Goal: Transaction & Acquisition: Subscribe to service/newsletter

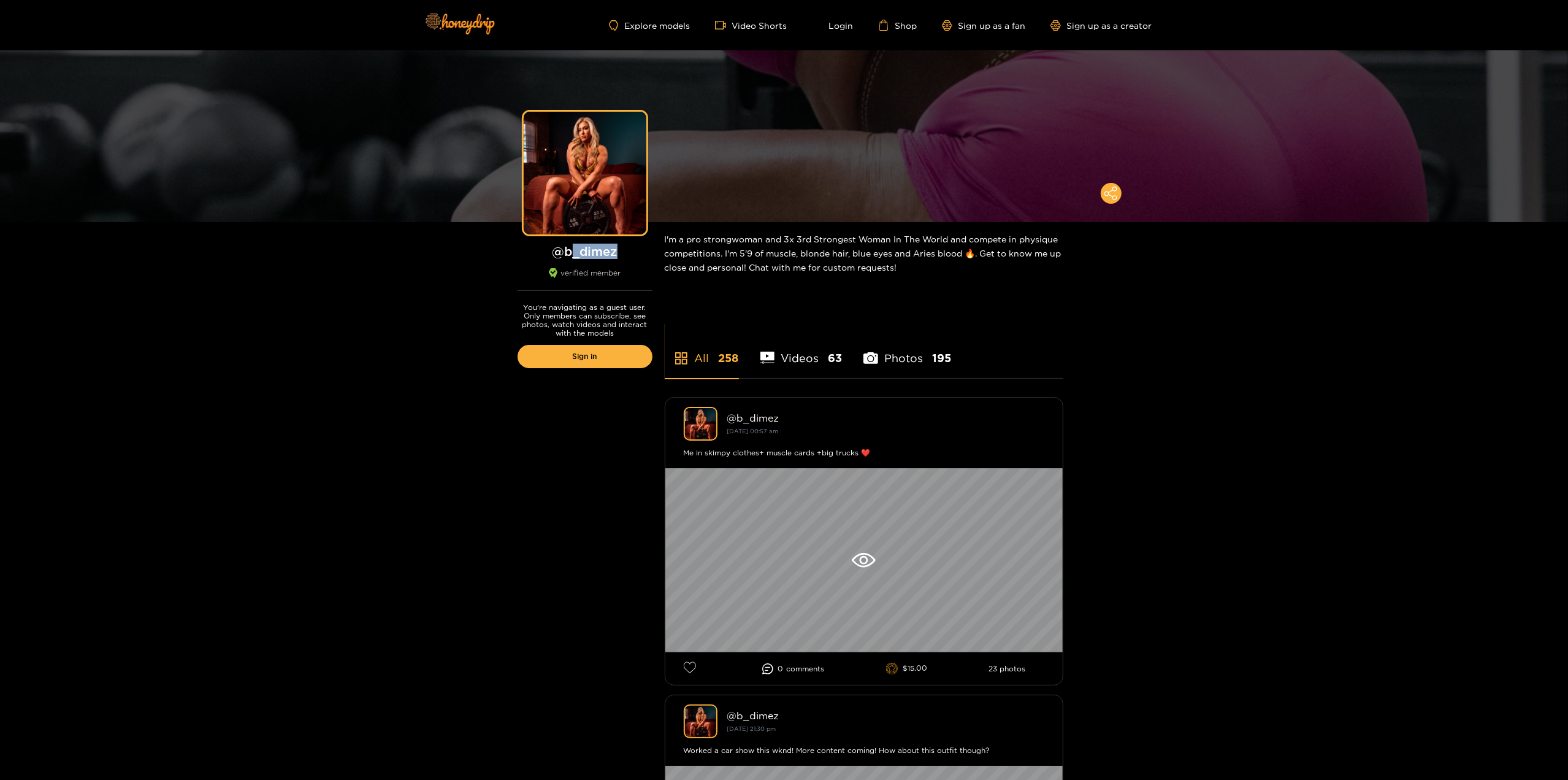
drag, startPoint x: 630, startPoint y: 251, endPoint x: 565, endPoint y: 253, distance: 65.0
click at [565, 253] on h1 "@ b_dimez" at bounding box center [585, 251] width 135 height 15
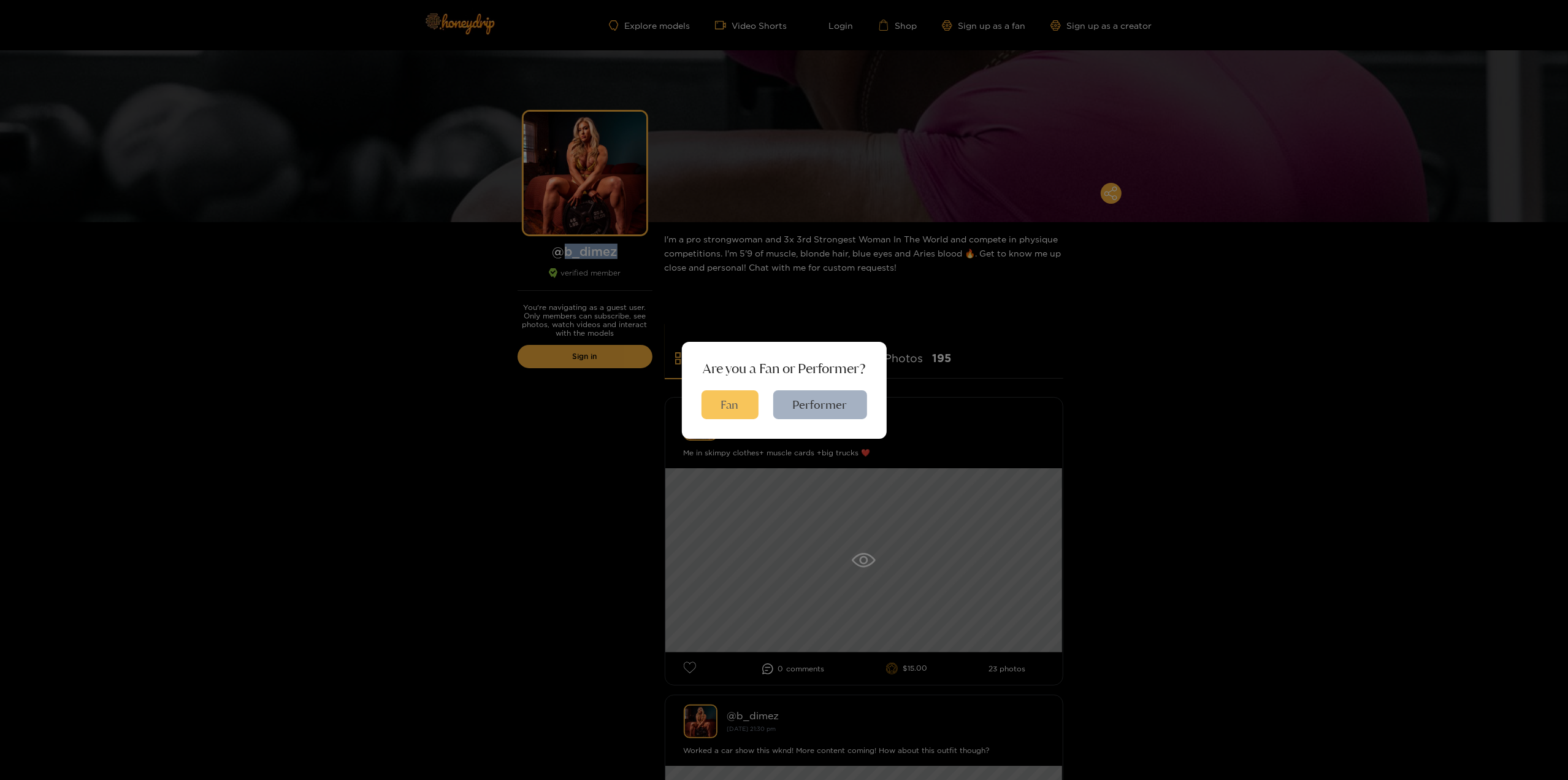
click at [734, 406] on button "Fan" at bounding box center [730, 405] width 57 height 28
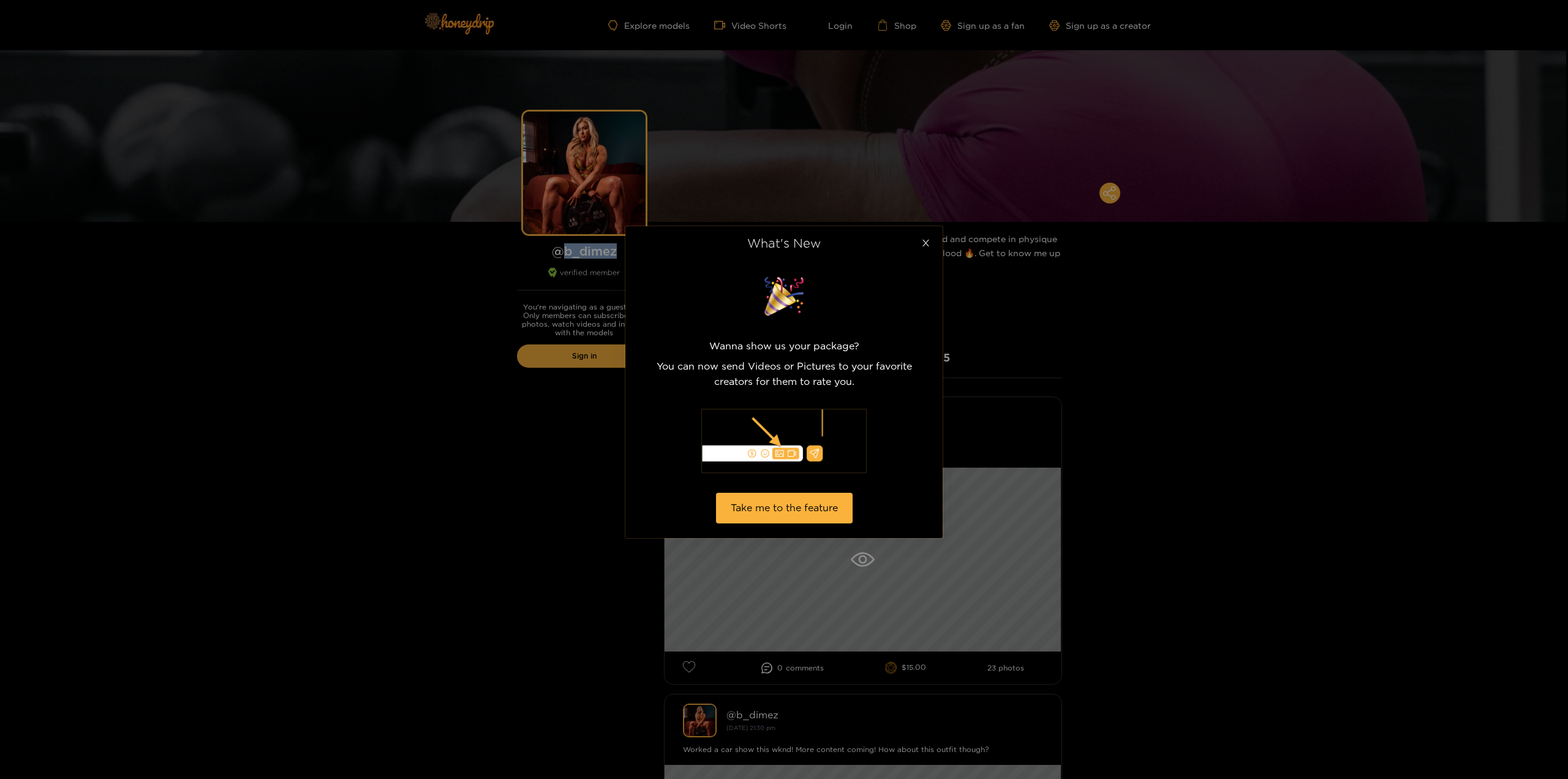
click at [927, 241] on icon "close" at bounding box center [926, 243] width 9 height 9
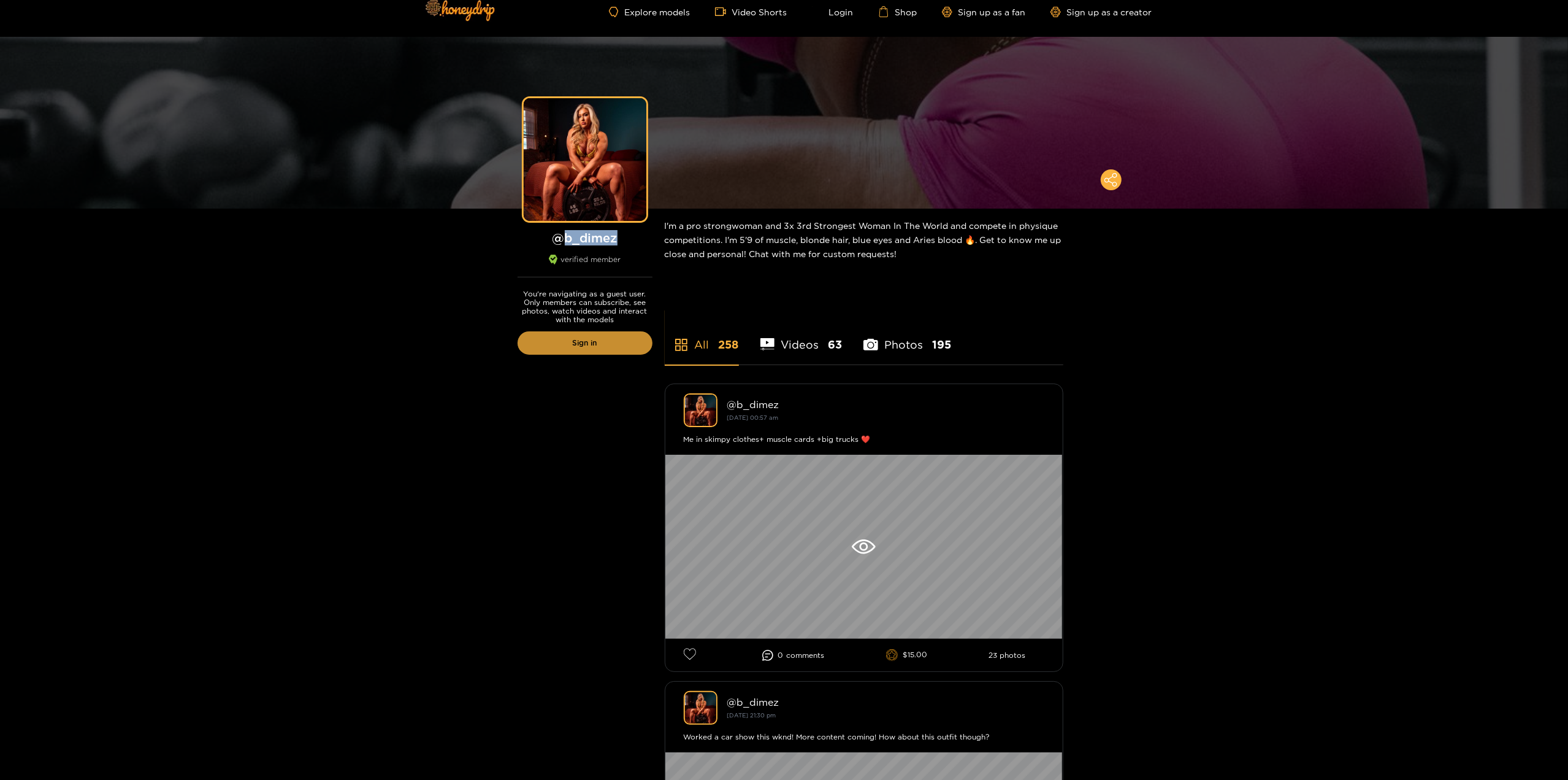
scroll to position [14, 0]
click at [568, 343] on link "Sign in" at bounding box center [585, 343] width 135 height 23
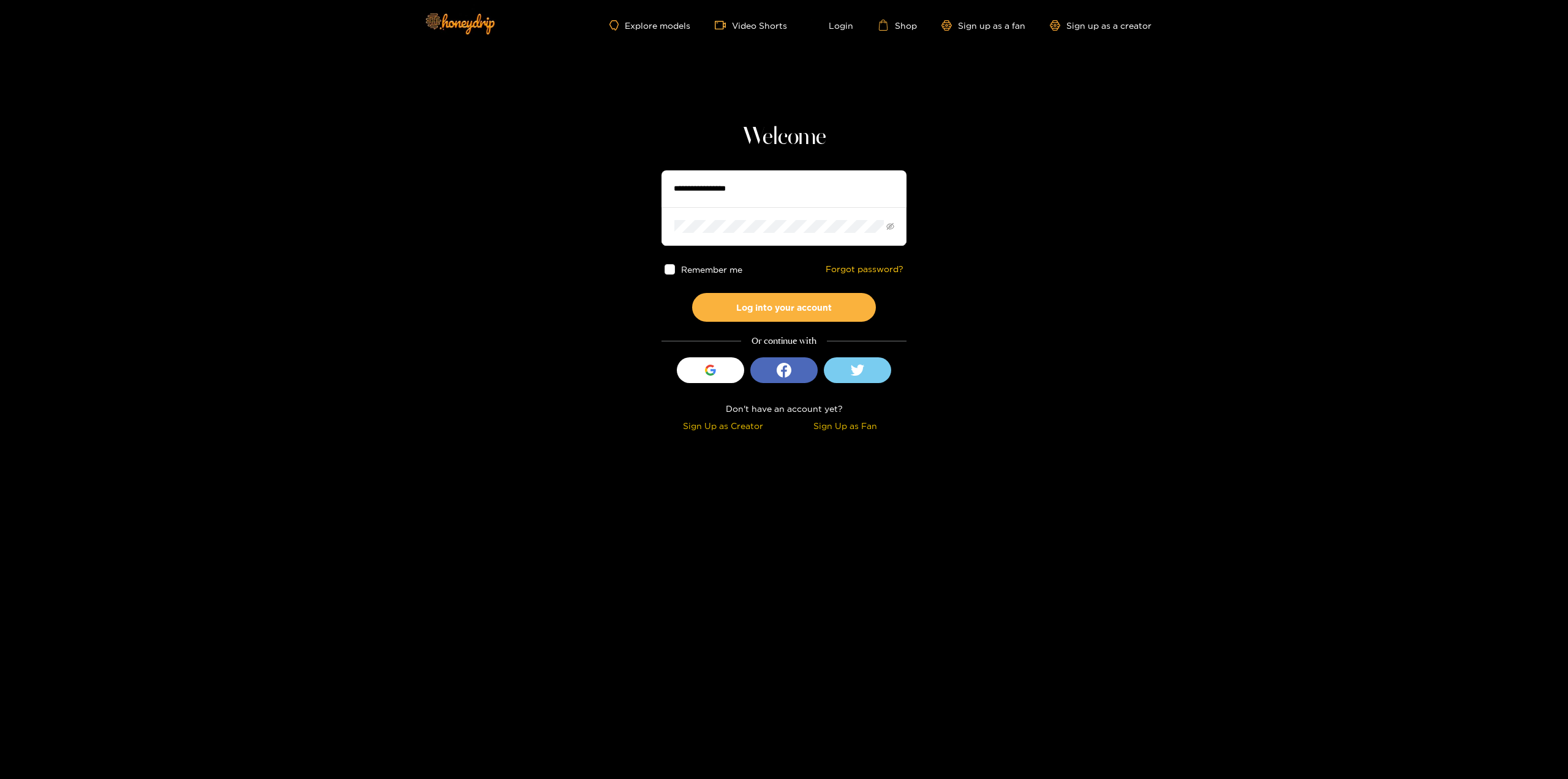
click at [855, 428] on div "Sign Up as Fan" at bounding box center [845, 425] width 116 height 14
